Goal: Task Accomplishment & Management: Use online tool/utility

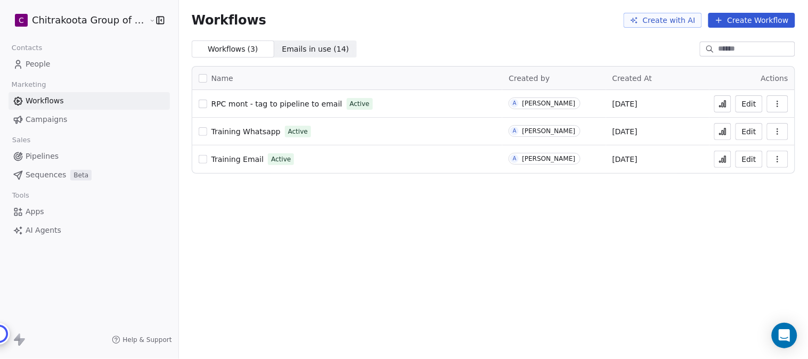
click at [45, 64] on span "People" at bounding box center [38, 64] width 25 height 11
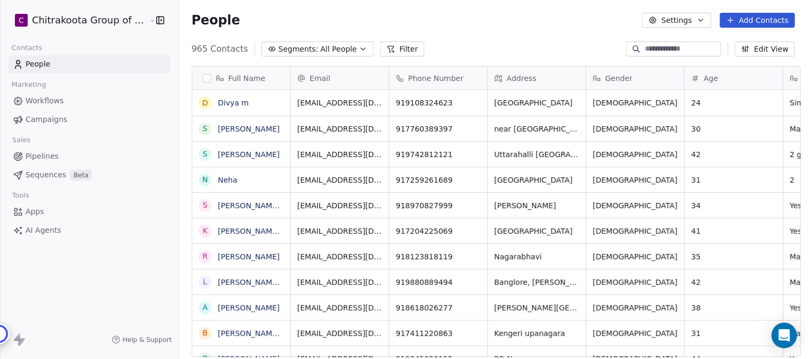
scroll to position [10, 9]
click at [359, 48] on icon "button" at bounding box center [363, 49] width 9 height 9
click at [347, 48] on html "C Chitrakoota Group of Institutions Contacts People Marketing Workflows Campaig…" at bounding box center [404, 179] width 808 height 359
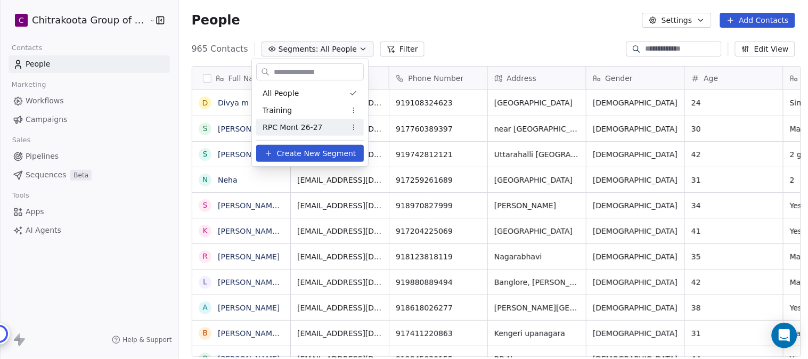
click at [290, 129] on span "RPC Mont 26-27" at bounding box center [293, 127] width 60 height 11
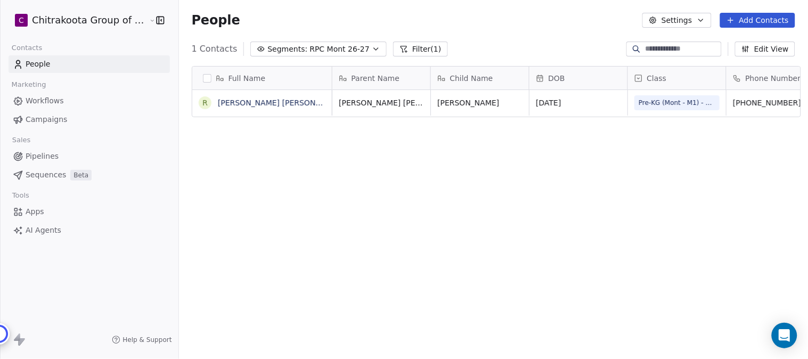
scroll to position [307, 626]
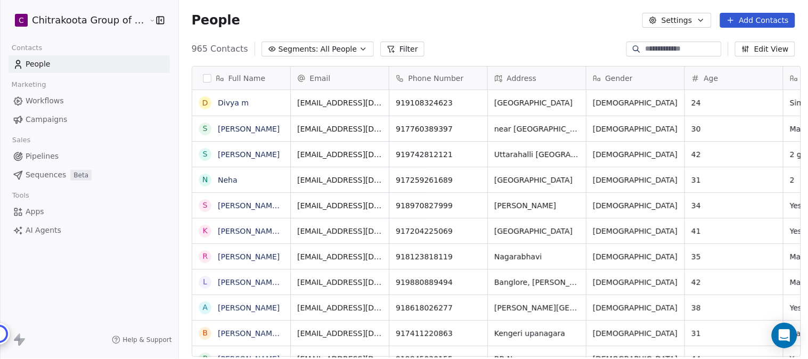
click at [359, 47] on icon "button" at bounding box center [363, 49] width 9 height 9
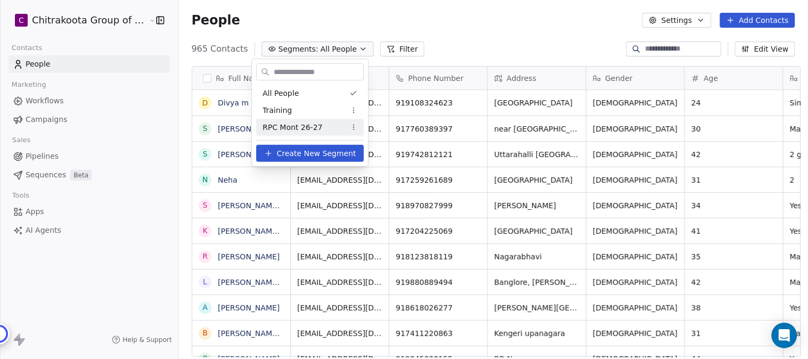
click at [290, 125] on span "RPC Mont 26-27" at bounding box center [293, 127] width 60 height 11
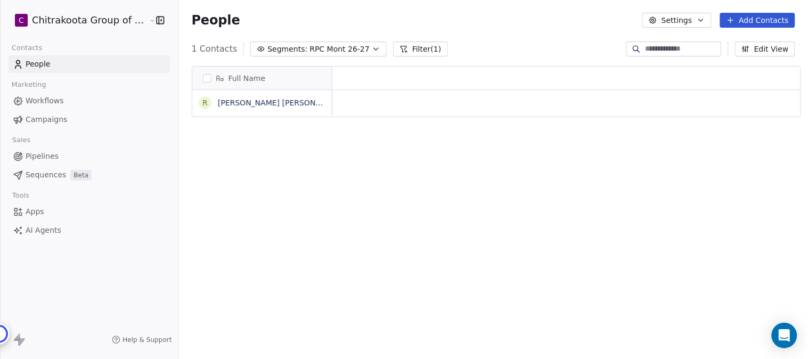
scroll to position [10, 9]
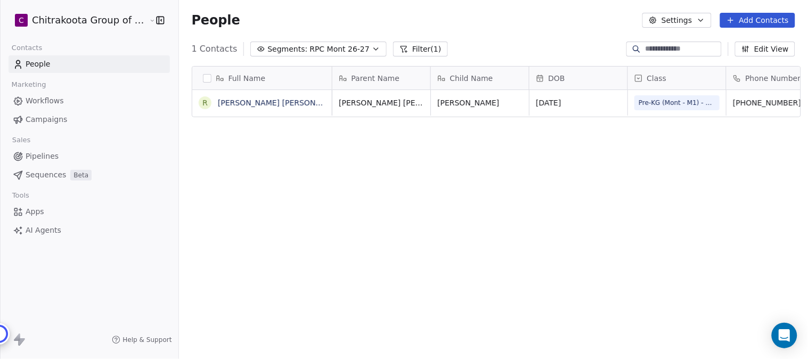
click at [706, 18] on icon "button" at bounding box center [701, 20] width 9 height 9
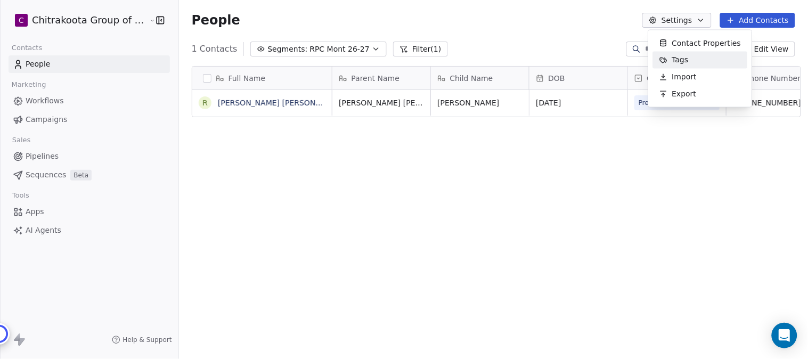
click at [690, 59] on div "Tags" at bounding box center [674, 60] width 42 height 17
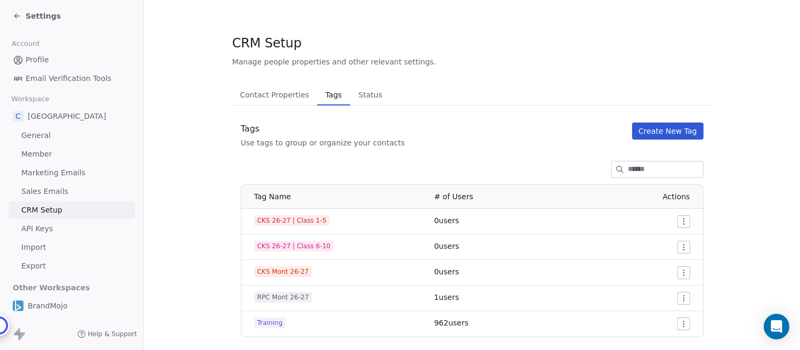
click at [34, 19] on span "Settings" at bounding box center [43, 16] width 35 height 11
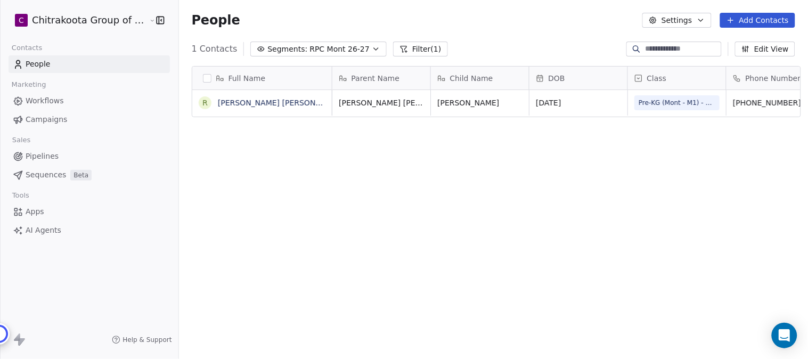
scroll to position [307, 626]
click at [35, 215] on span "Apps" at bounding box center [35, 211] width 19 height 11
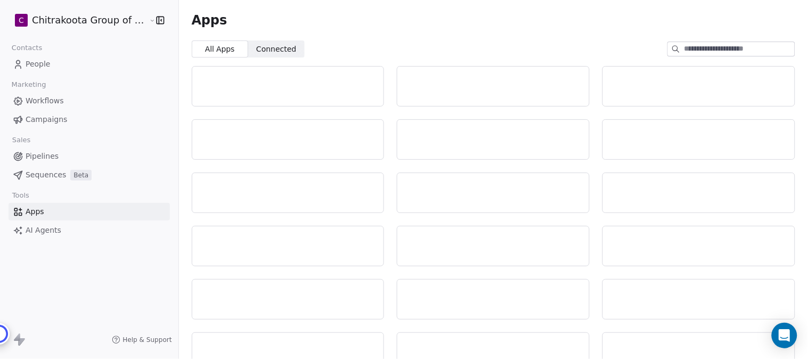
click at [276, 50] on span "Connected" at bounding box center [276, 49] width 40 height 11
click at [265, 91] on div "Integrate Swipe Pages with Swipe One CRM to capture lead data." at bounding box center [274, 93] width 87 height 15
click at [264, 78] on div "Swipe Pages" at bounding box center [257, 79] width 53 height 13
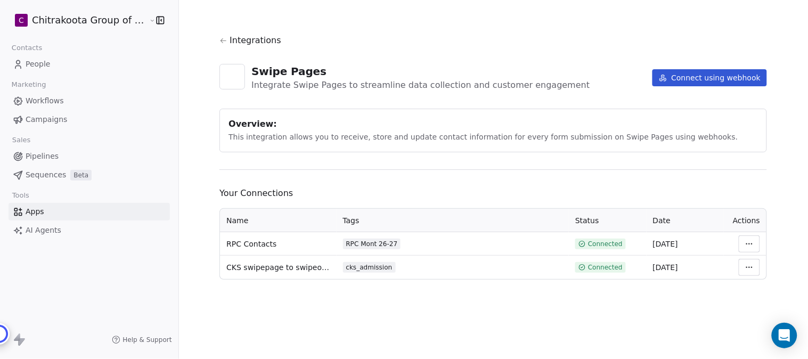
click at [755, 243] on html "C Chitrakoota Group of Institutions Contacts People Marketing Workflows Campaig…" at bounding box center [404, 179] width 808 height 359
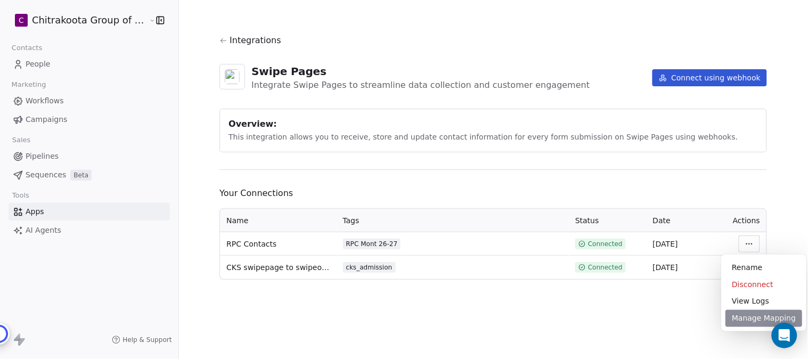
click at [749, 317] on div "Manage Mapping" at bounding box center [764, 318] width 77 height 17
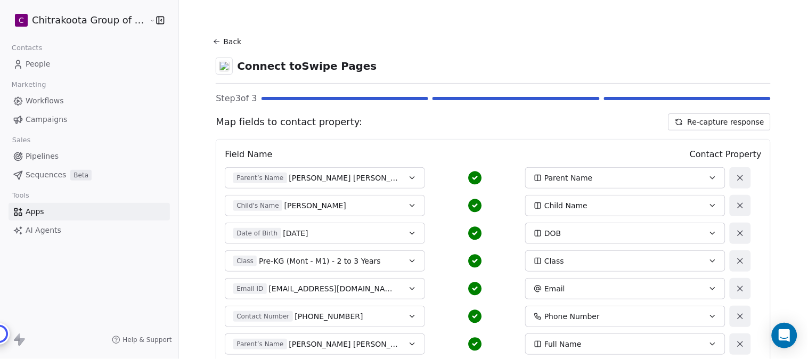
click at [220, 44] on button "Back" at bounding box center [229, 41] width 34 height 19
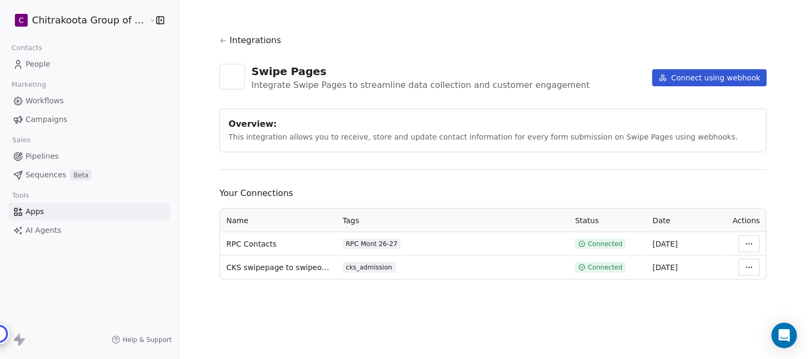
click at [220, 37] on icon at bounding box center [224, 41] width 8 height 8
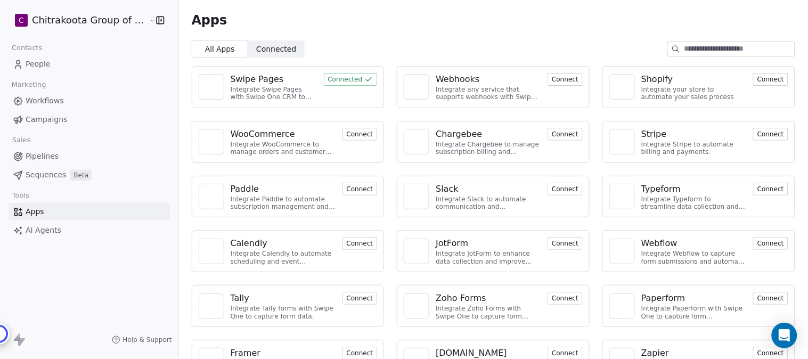
click at [37, 66] on span "People" at bounding box center [38, 64] width 25 height 11
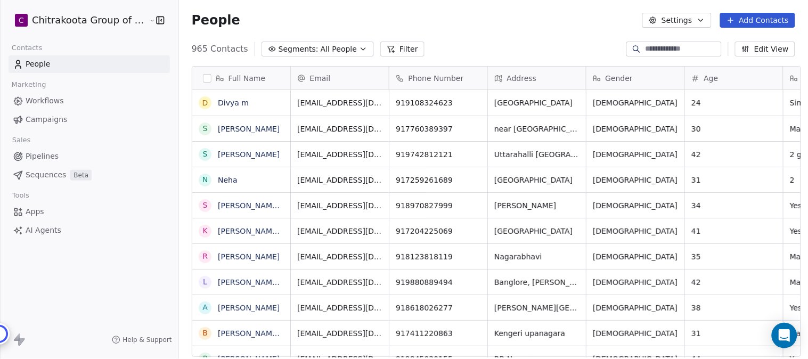
scroll to position [10, 9]
click at [359, 45] on icon "button" at bounding box center [363, 49] width 9 height 9
click at [346, 47] on html "C Chitrakoota Group of Institutions Contacts People Marketing Workflows Campaig…" at bounding box center [404, 179] width 808 height 359
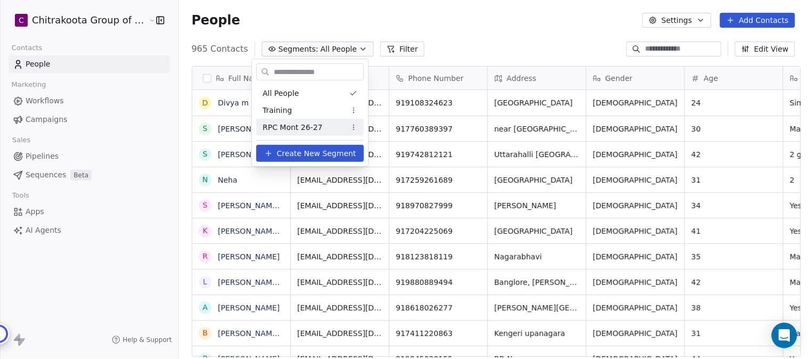
click at [297, 127] on span "RPC Mont 26-27" at bounding box center [293, 127] width 60 height 11
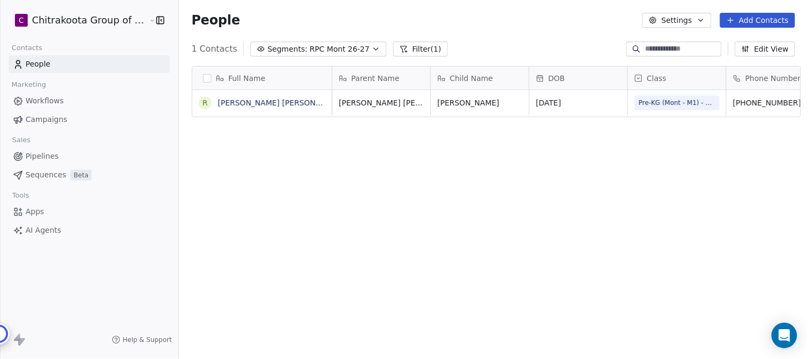
scroll to position [307, 626]
click at [34, 214] on span "Apps" at bounding box center [35, 211] width 19 height 11
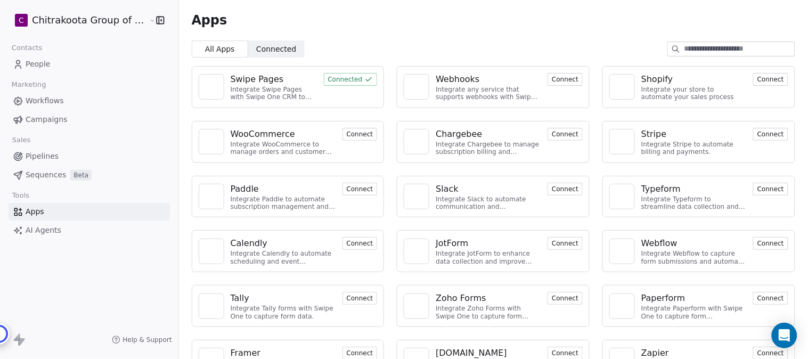
click at [257, 81] on div "Swipe Pages" at bounding box center [257, 79] width 53 height 13
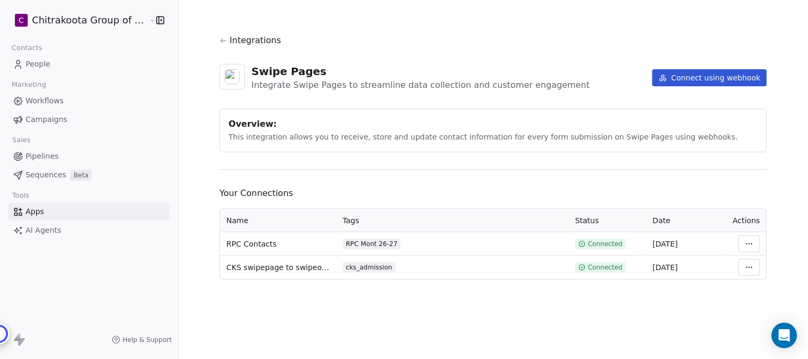
click at [752, 243] on html "C Chitrakoota Group of Institutions Contacts People Marketing Workflows Campaig…" at bounding box center [404, 179] width 808 height 359
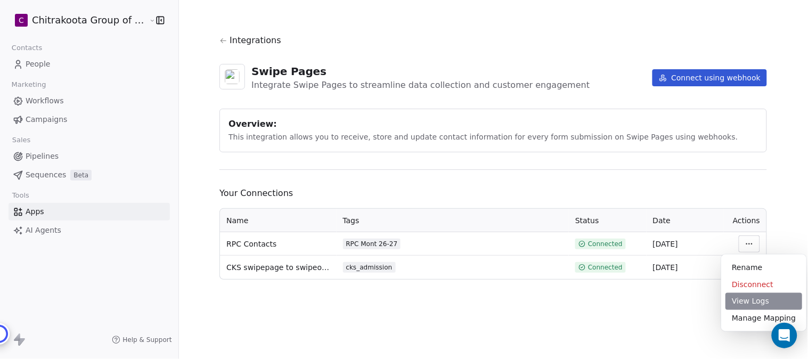
click at [758, 302] on div "View Logs" at bounding box center [764, 301] width 77 height 17
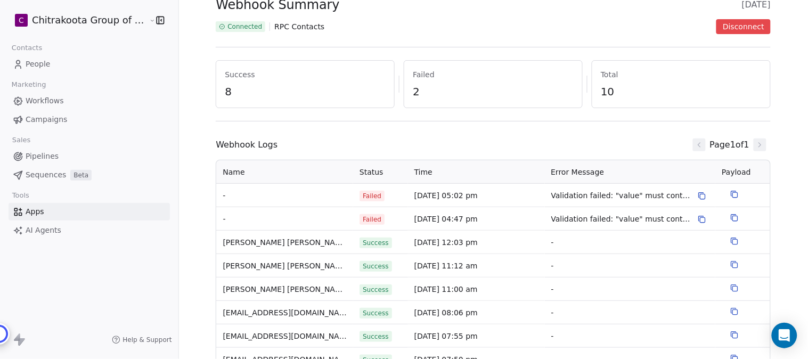
scroll to position [59, 0]
click at [698, 195] on icon at bounding box center [702, 195] width 9 height 9
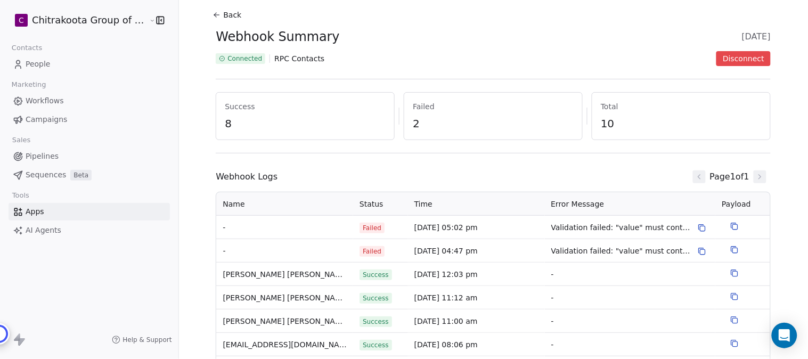
scroll to position [0, 0]
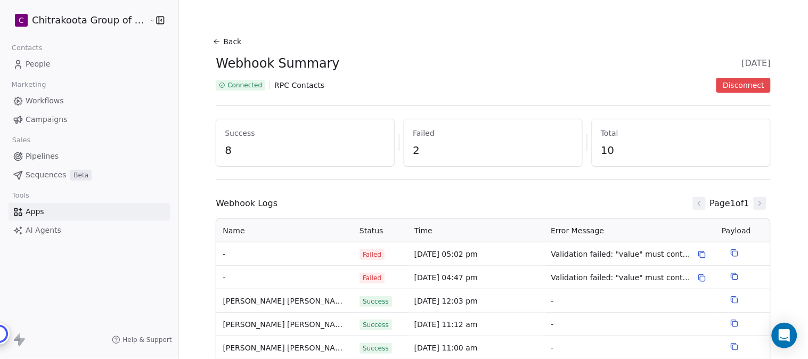
click at [214, 37] on icon at bounding box center [217, 41] width 9 height 9
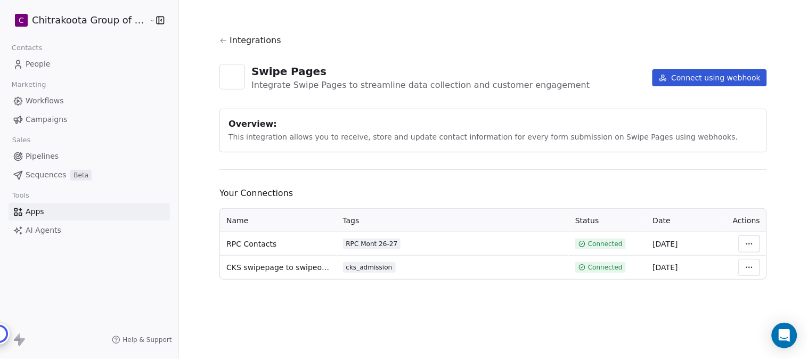
click at [747, 240] on html "C Chitrakoota Group of Institutions Contacts People Marketing Workflows Campaig…" at bounding box center [404, 179] width 808 height 359
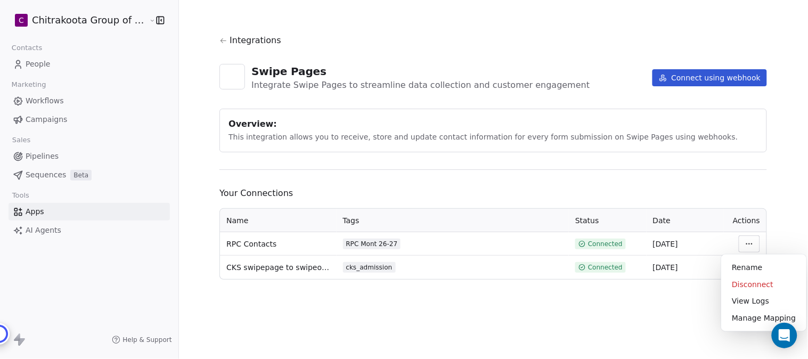
click at [795, 167] on html "C Chitrakoota Group of Institutions Contacts People Marketing Workflows Campaig…" at bounding box center [404, 179] width 808 height 359
